Goal: Communication & Community: Answer question/provide support

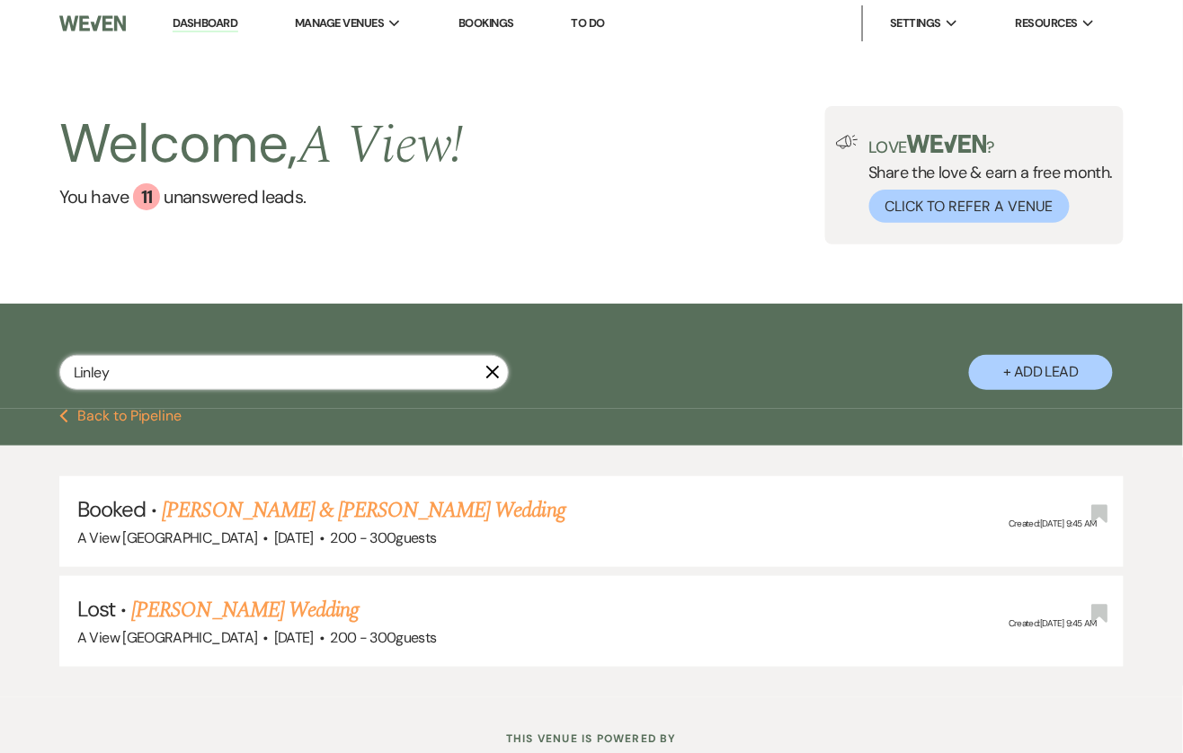
click at [329, 377] on input "Linley" at bounding box center [283, 372] width 449 height 35
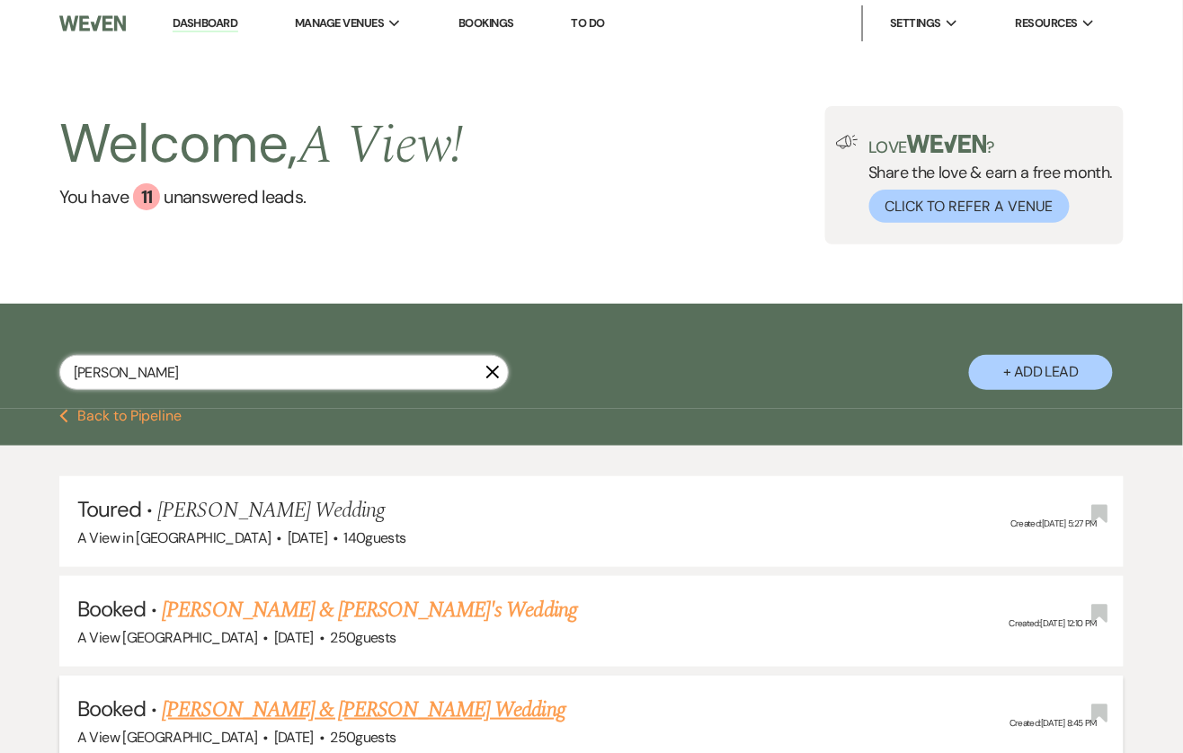
type input "[PERSON_NAME]"
click at [234, 709] on link "[PERSON_NAME] & [PERSON_NAME] Wedding" at bounding box center [363, 710] width 403 height 32
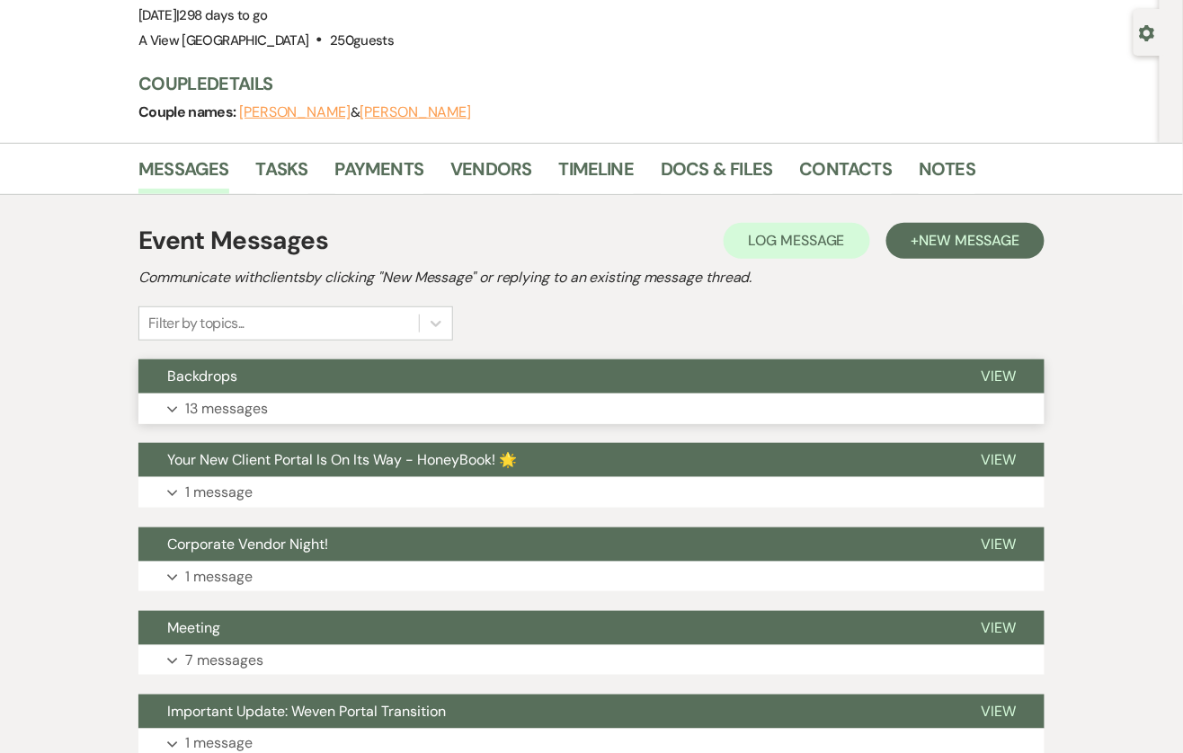
scroll to position [172, 0]
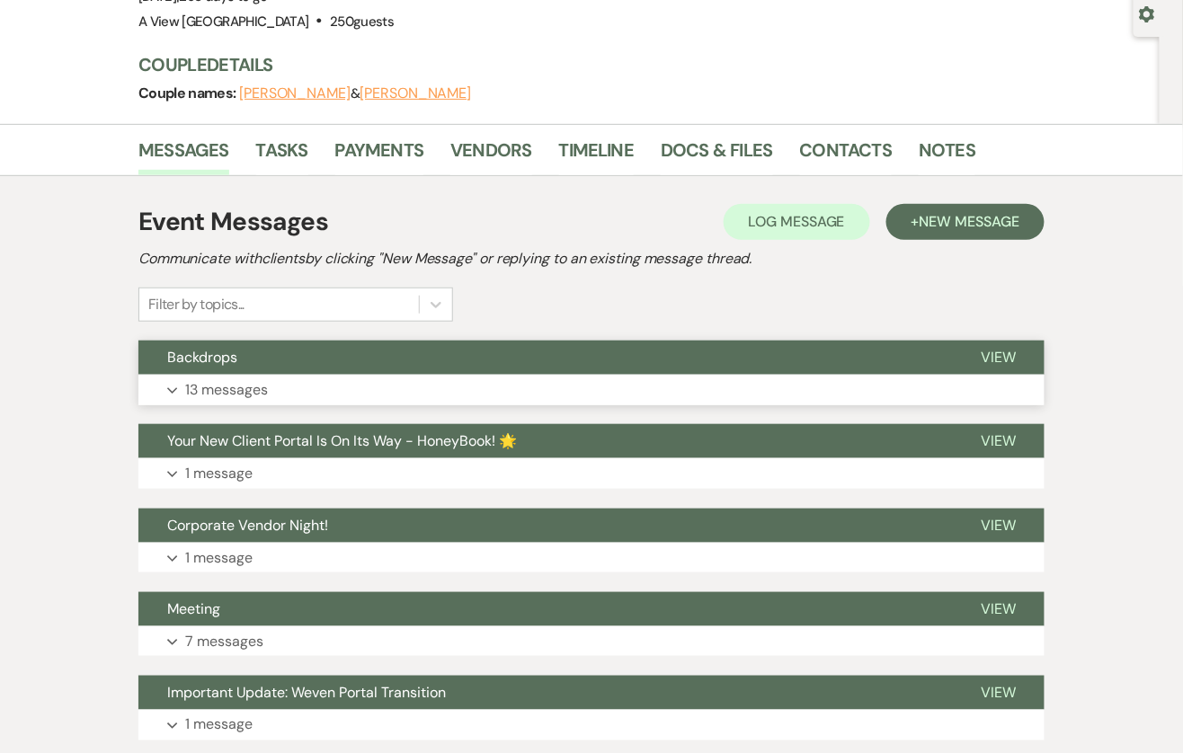
click at [323, 380] on button "Expand 13 messages" at bounding box center [591, 390] width 906 height 31
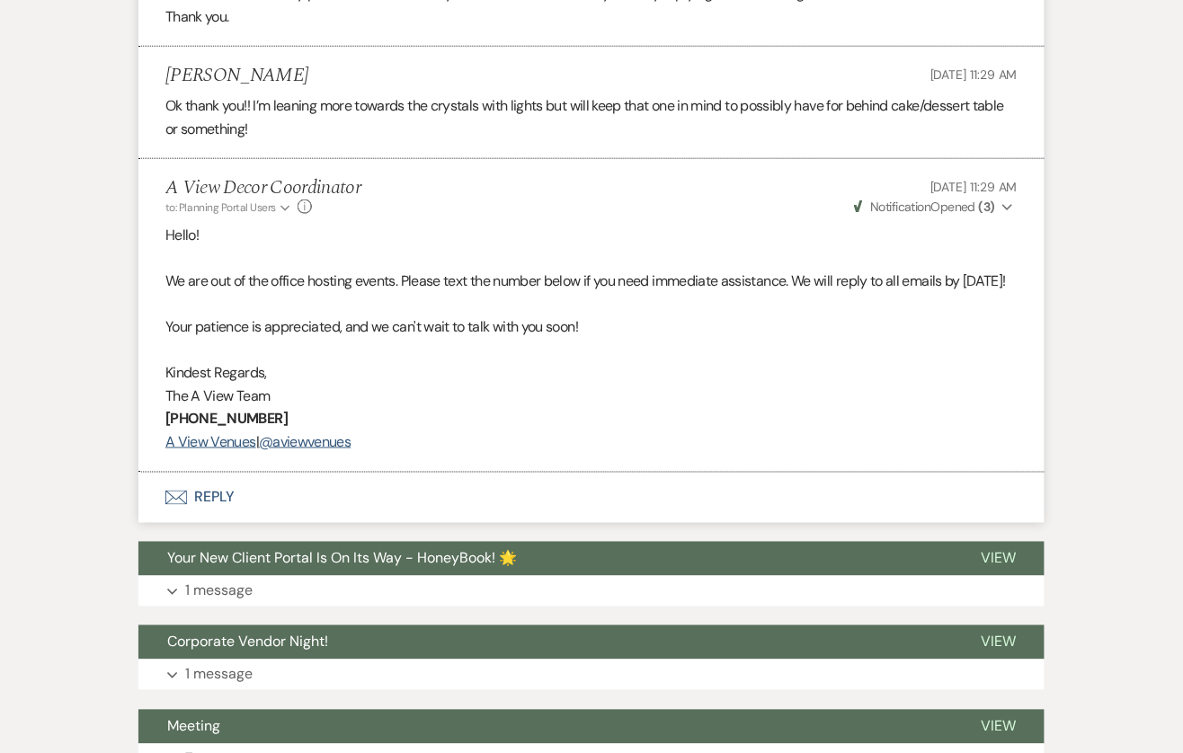
scroll to position [5749, 0]
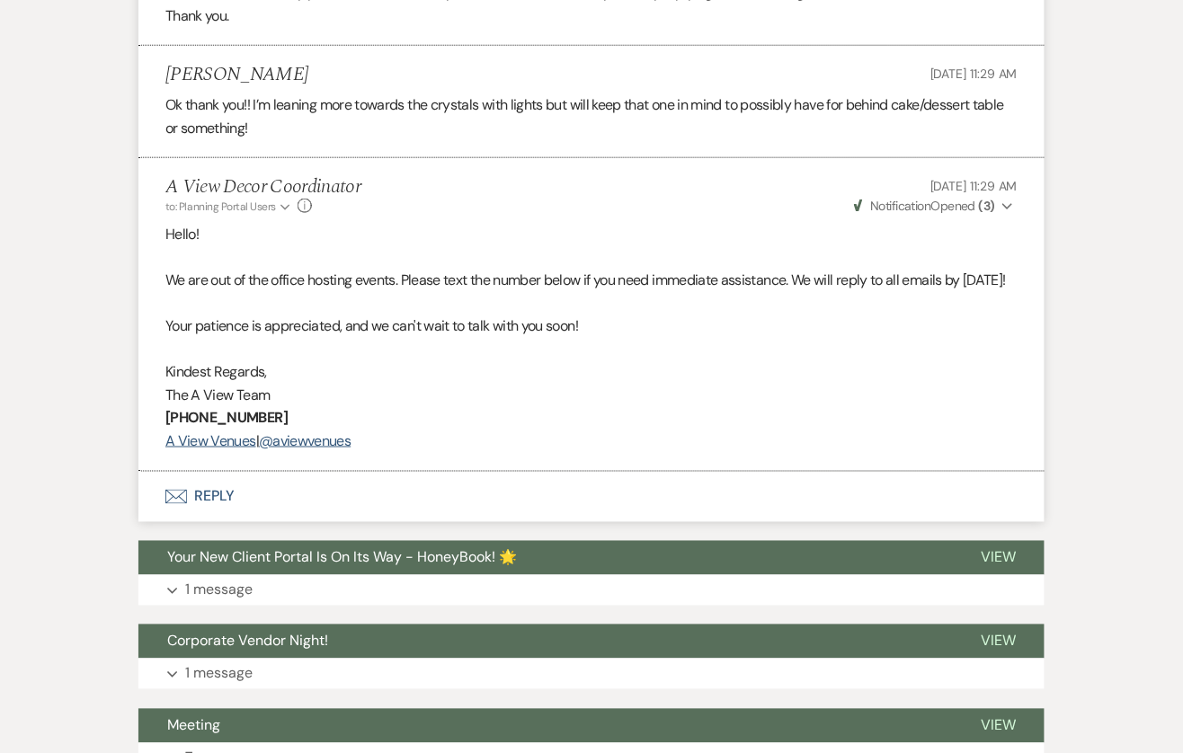
click at [221, 522] on button "Envelope Reply" at bounding box center [591, 497] width 906 height 50
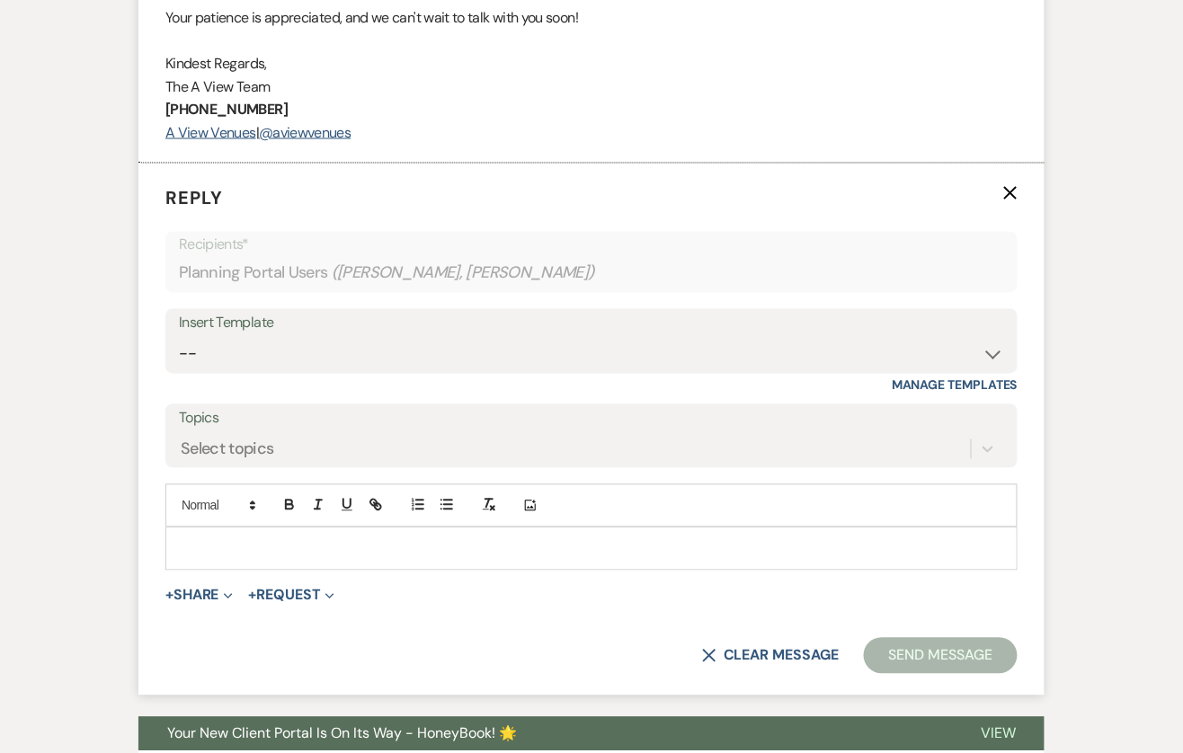
scroll to position [6068, 0]
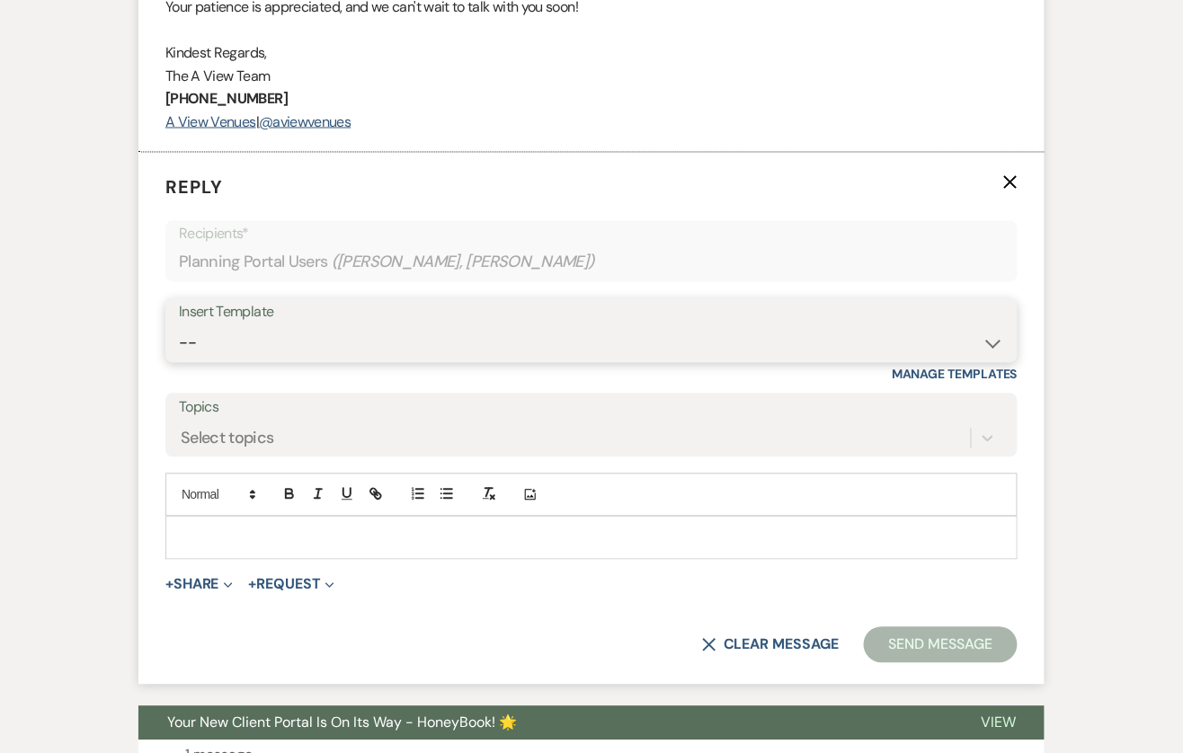
click at [384, 361] on select "-- Tour Confirmation Contract (Pre-Booked Leads) Out of office Inquiry Email Al…" at bounding box center [591, 343] width 825 height 35
select select "3373"
click at [179, 361] on select "-- Tour Confirmation Contract (Pre-Booked Leads) Out of office Inquiry Email Al…" at bounding box center [591, 343] width 825 height 35
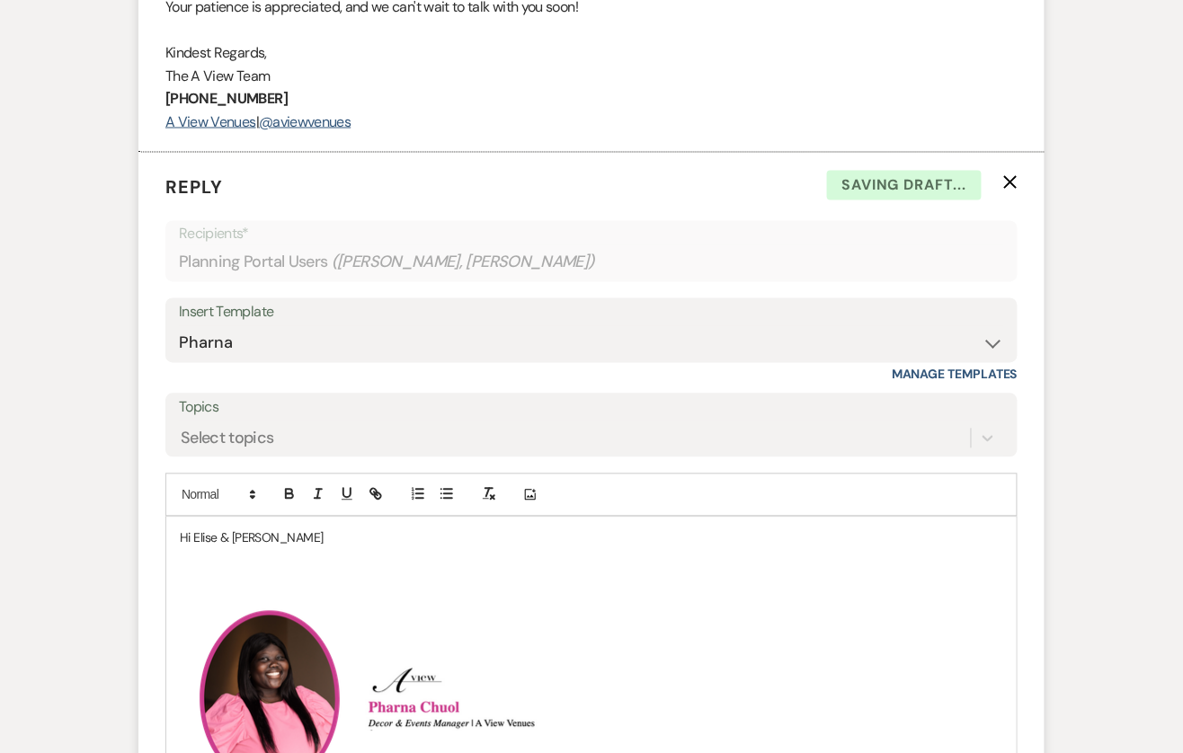
click at [305, 548] on p "Hi Elise & [PERSON_NAME]" at bounding box center [591, 538] width 823 height 20
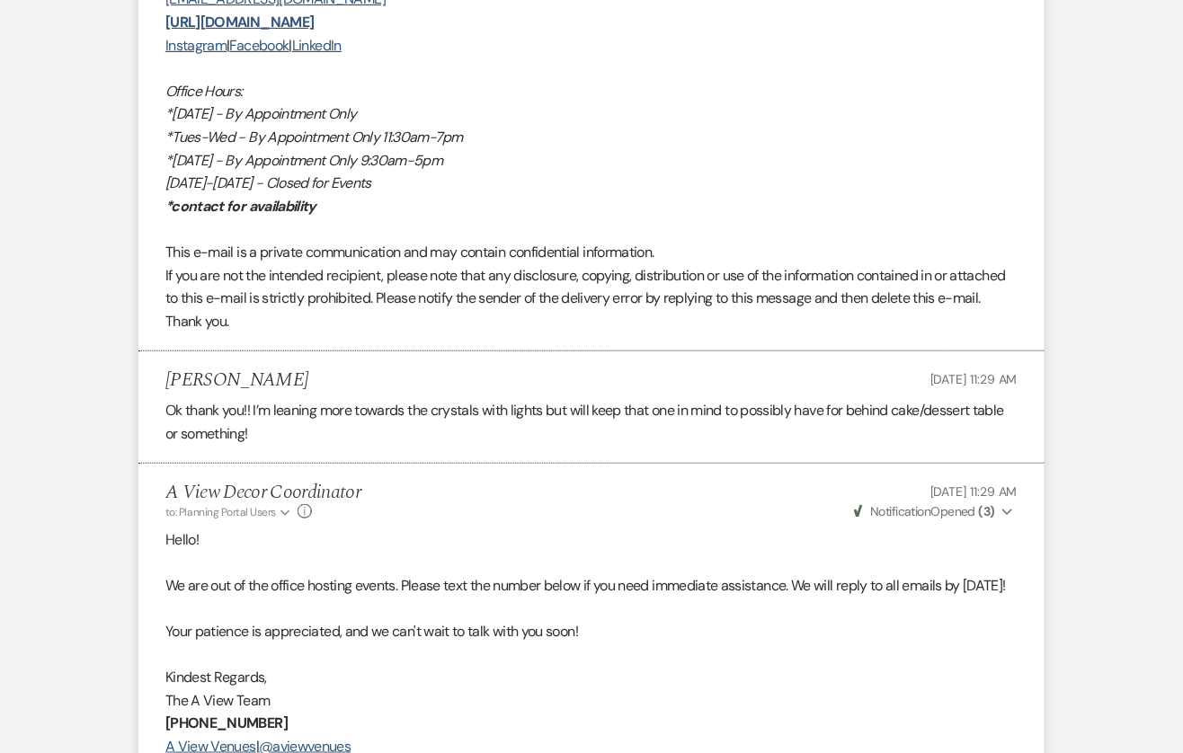
scroll to position [5451, 0]
